Goal: Transaction & Acquisition: Purchase product/service

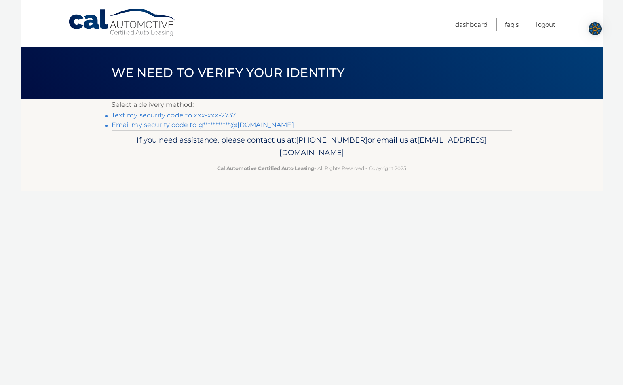
click at [175, 116] on link "Text my security code to xxx-xxx-2737" at bounding box center [174, 115] width 125 height 8
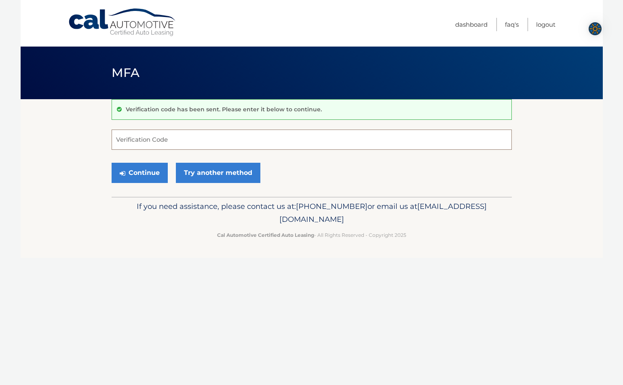
click at [118, 136] on input "Verification Code" at bounding box center [312, 139] width 400 height 20
type input "260625"
click at [152, 171] on button "Continue" at bounding box center [140, 173] width 56 height 20
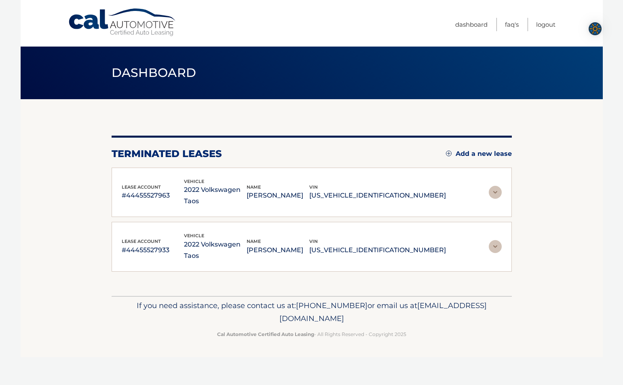
click at [494, 186] on img at bounding box center [495, 192] width 13 height 13
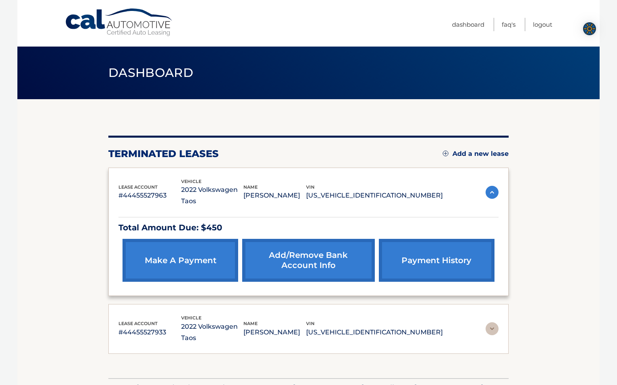
click at [186, 249] on link "make a payment" at bounding box center [181, 260] width 116 height 43
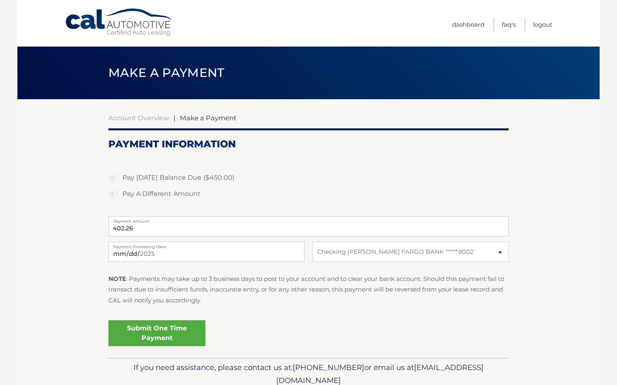
select select "M2UyMDdiZDMtYmZiYS00YTIwLWIxOWUtMTFlZTI2ZGYzNjRi"
click at [112, 176] on label "Pay [DATE] Balance Due ($450.00)" at bounding box center [308, 177] width 400 height 16
click at [112, 176] on input "Pay [DATE] Balance Due ($450.00)" at bounding box center [116, 175] width 8 height 13
radio input "true"
type input "450.00"
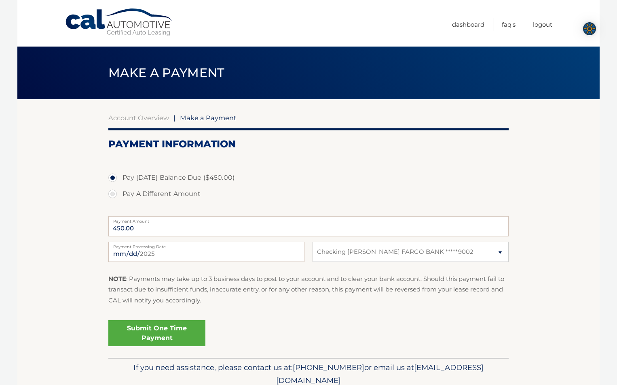
click at [166, 331] on link "Submit One Time Payment" at bounding box center [156, 333] width 97 height 26
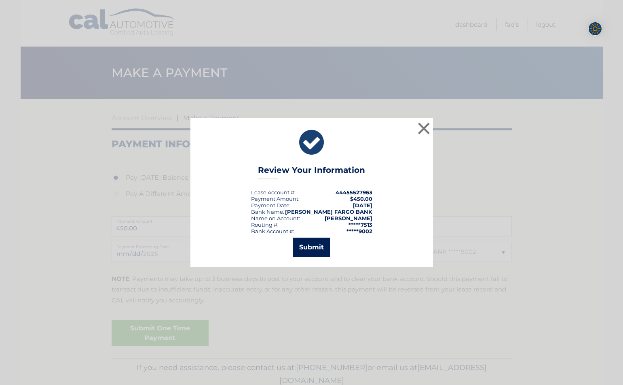
click at [306, 245] on button "Submit" at bounding box center [312, 246] width 38 height 19
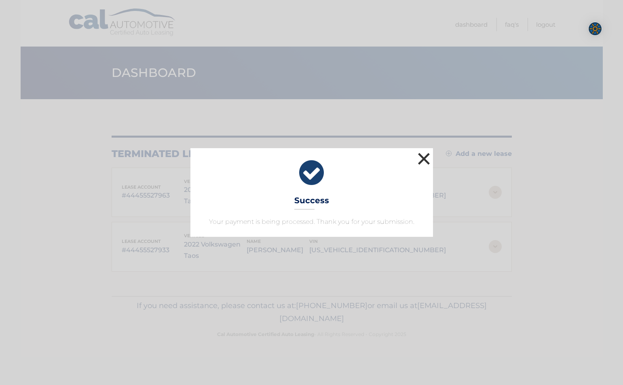
click at [428, 158] on button "×" at bounding box center [424, 158] width 16 height 16
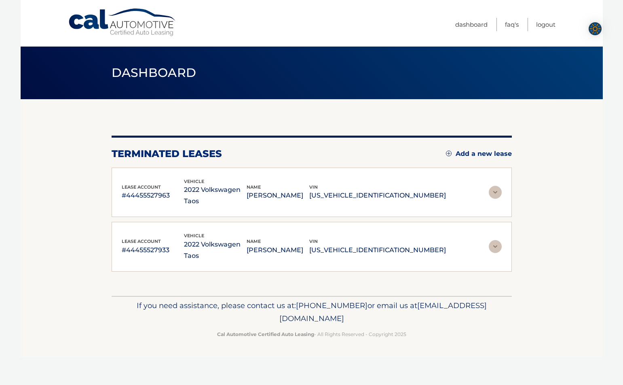
click at [492, 187] on img at bounding box center [495, 192] width 13 height 13
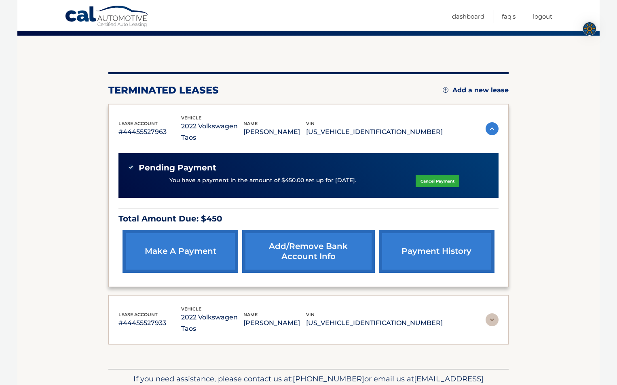
scroll to position [81, 0]
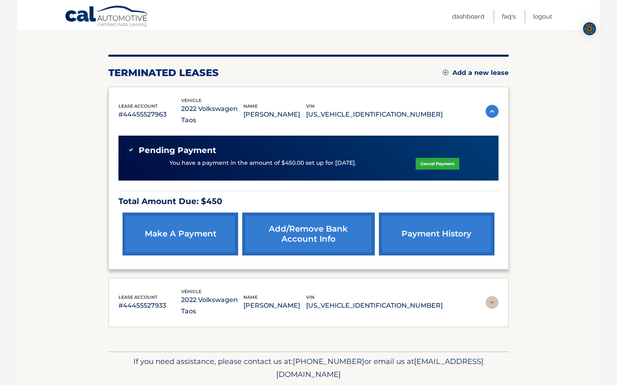
drag, startPoint x: 178, startPoint y: 225, endPoint x: 202, endPoint y: 229, distance: 24.1
click at [178, 225] on link "make a payment" at bounding box center [181, 233] width 116 height 43
click at [527, 141] on section "You are registered for this site, but you haven't enrolled in online payments. …" at bounding box center [308, 184] width 582 height 333
click at [533, 254] on section "You are registered for this site, but you haven't enrolled in online payments. …" at bounding box center [308, 184] width 582 height 333
click at [493, 296] on img at bounding box center [492, 302] width 13 height 13
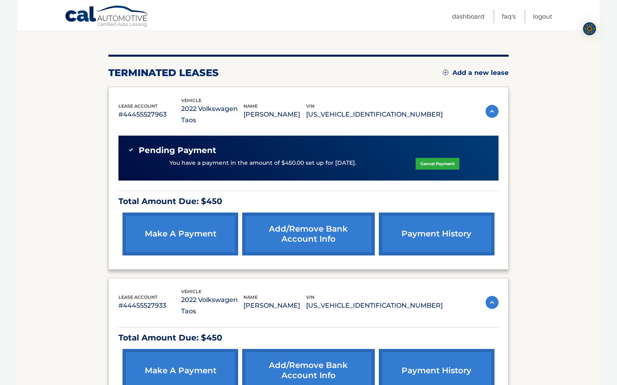
click at [179, 349] on link "make a payment" at bounding box center [181, 370] width 116 height 43
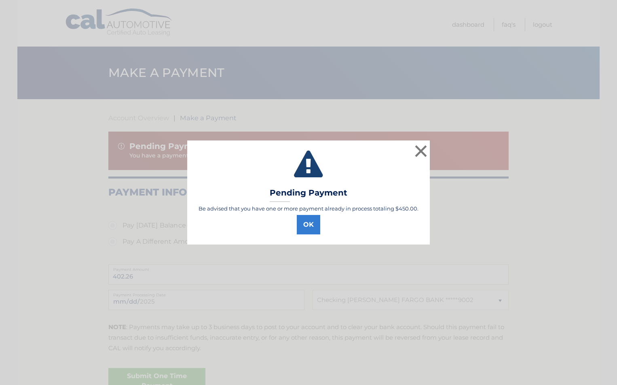
select select "M2UyMDdiZDMtYmZiYS00YTIwLWIxOWUtMTFlZTI2ZGYzNjRi"
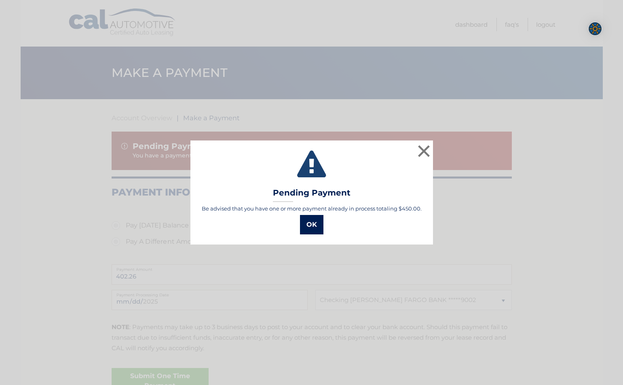
click at [307, 224] on button "OK" at bounding box center [311, 224] width 23 height 19
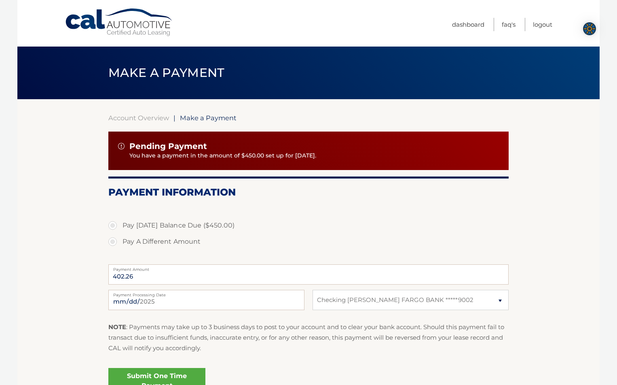
click at [158, 270] on label "Payment Amount" at bounding box center [308, 267] width 400 height 6
click at [158, 270] on input "402.26" at bounding box center [308, 274] width 400 height 20
click at [111, 239] on label "Pay A Different Amount" at bounding box center [308, 241] width 400 height 16
click at [112, 239] on input "Pay A Different Amount" at bounding box center [116, 239] width 8 height 13
radio input "true"
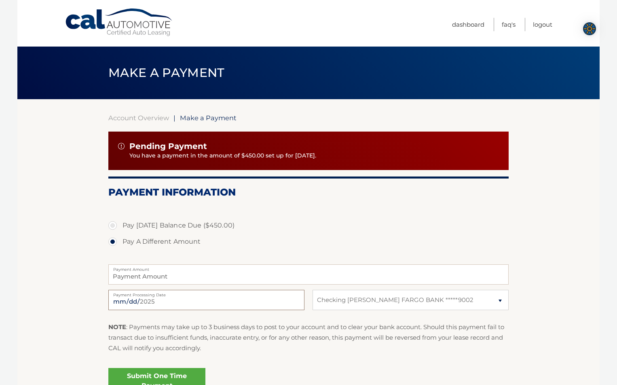
click at [144, 301] on input "2025-09-06" at bounding box center [206, 300] width 196 height 20
type input "2025-09-30"
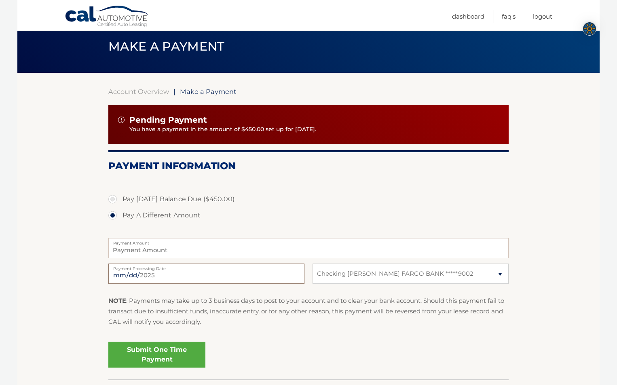
scroll to position [40, 0]
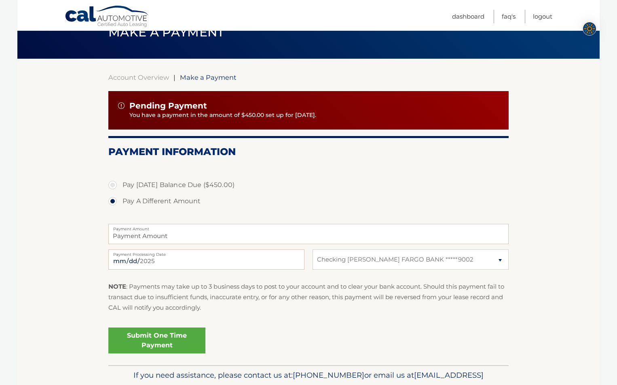
click at [152, 339] on link "Submit One Time Payment" at bounding box center [156, 340] width 97 height 26
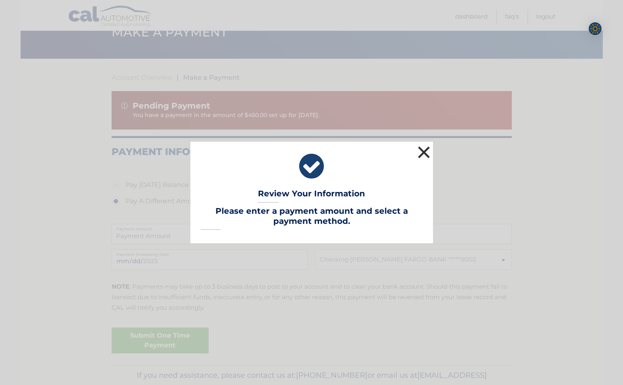
click at [429, 155] on button "×" at bounding box center [424, 152] width 16 height 16
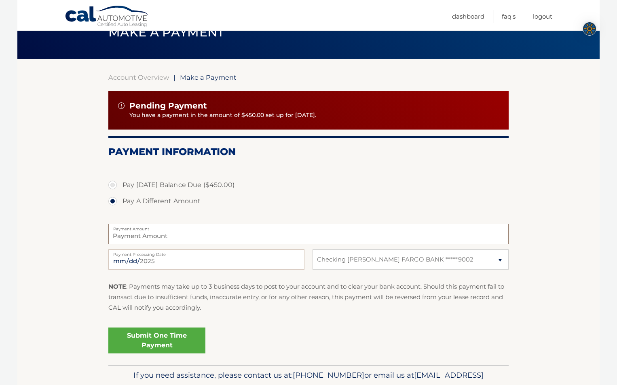
click at [171, 237] on input "Payment Amount" at bounding box center [308, 234] width 400 height 20
type input "450"
click at [290, 224] on label "Payment Amount" at bounding box center [308, 227] width 400 height 6
click at [290, 224] on input "450" at bounding box center [308, 234] width 400 height 20
click at [160, 339] on link "Submit One Time Payment" at bounding box center [156, 340] width 97 height 26
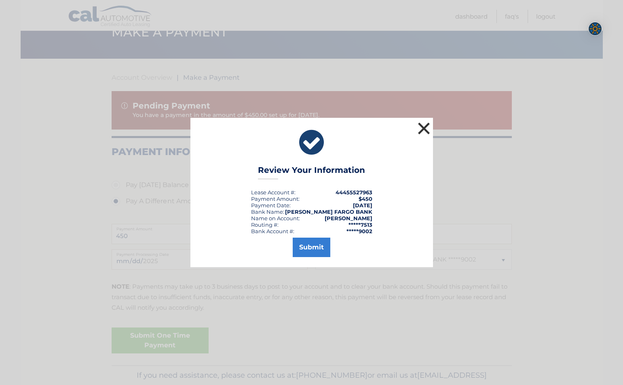
click at [426, 130] on button "×" at bounding box center [424, 128] width 16 height 16
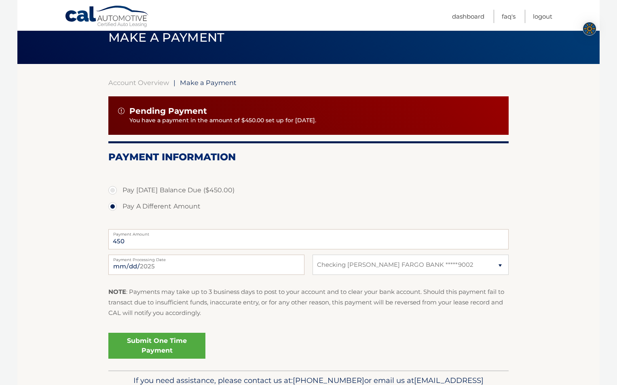
scroll to position [0, 0]
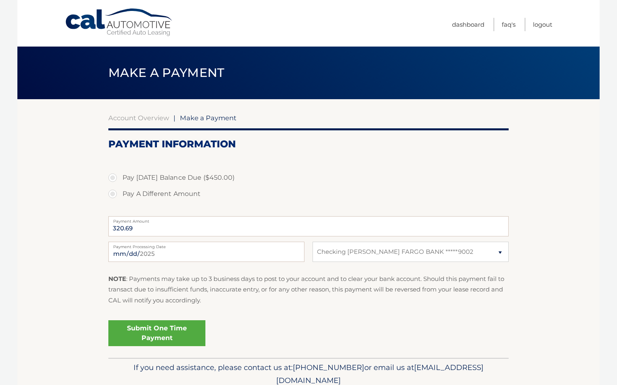
select select "YzE5MDU0OTItM2M1Ny00YWQ3LWJjNGMtMjhlNmMwMTNiMTEz"
click at [152, 231] on input "320.69" at bounding box center [308, 226] width 400 height 20
click at [114, 178] on label "Pay [DATE] Balance Due ($450.00)" at bounding box center [308, 177] width 400 height 16
click at [114, 178] on input "Pay [DATE] Balance Due ($450.00)" at bounding box center [116, 175] width 8 height 13
radio input "true"
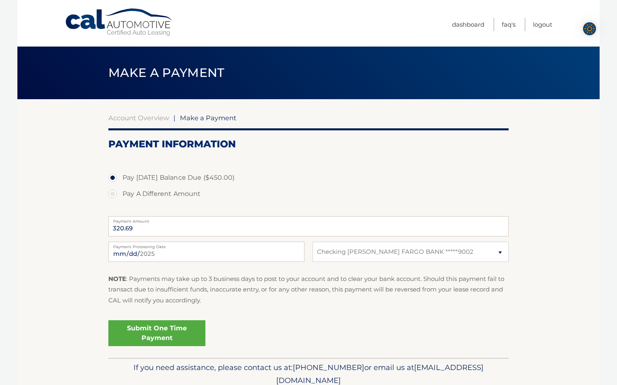
type input "450.00"
click at [153, 257] on input "[DATE]" at bounding box center [206, 251] width 196 height 20
type input "[DATE]"
click at [163, 334] on link "Submit One Time Payment" at bounding box center [156, 333] width 97 height 26
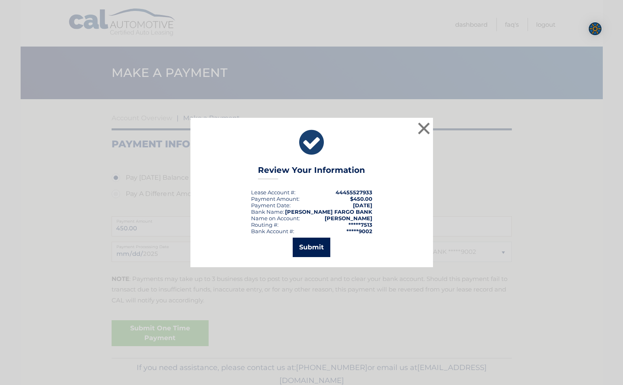
click at [315, 247] on button "Submit" at bounding box center [312, 246] width 38 height 19
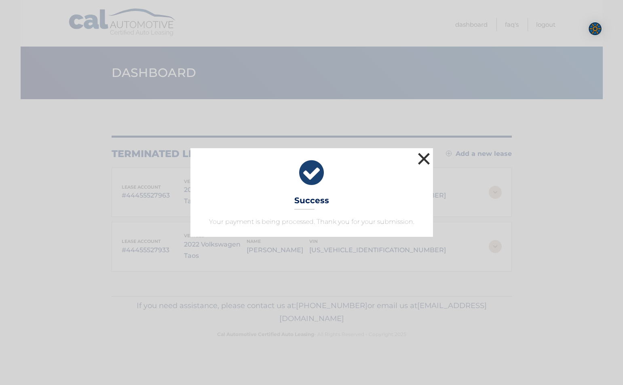
click at [425, 158] on button "×" at bounding box center [424, 158] width 16 height 16
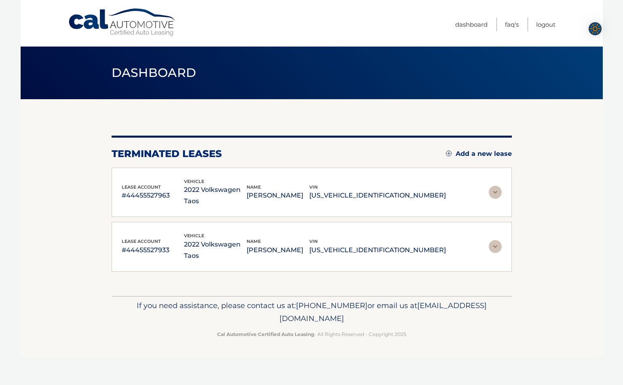
click at [497, 188] on img at bounding box center [495, 192] width 13 height 13
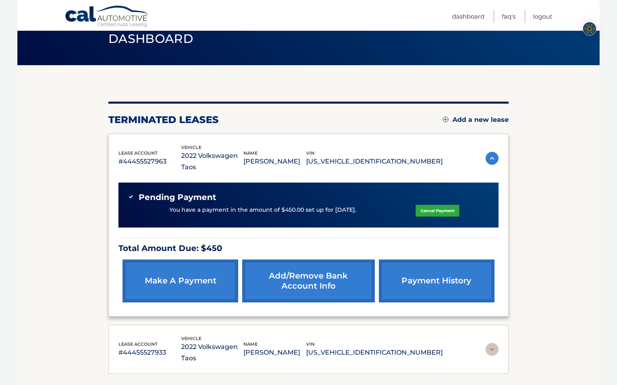
scroll to position [86, 0]
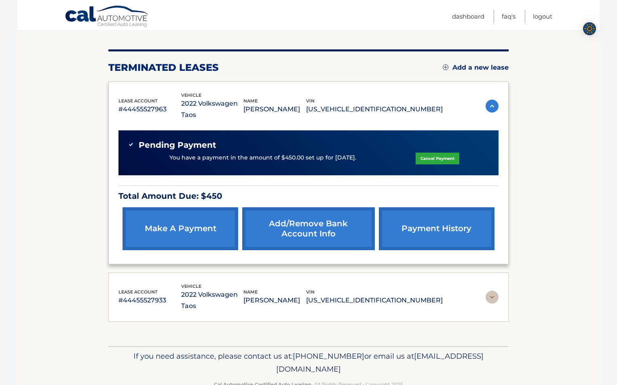
click at [491, 290] on img at bounding box center [492, 296] width 13 height 13
